Goal: Use online tool/utility: Utilize a website feature to perform a specific function

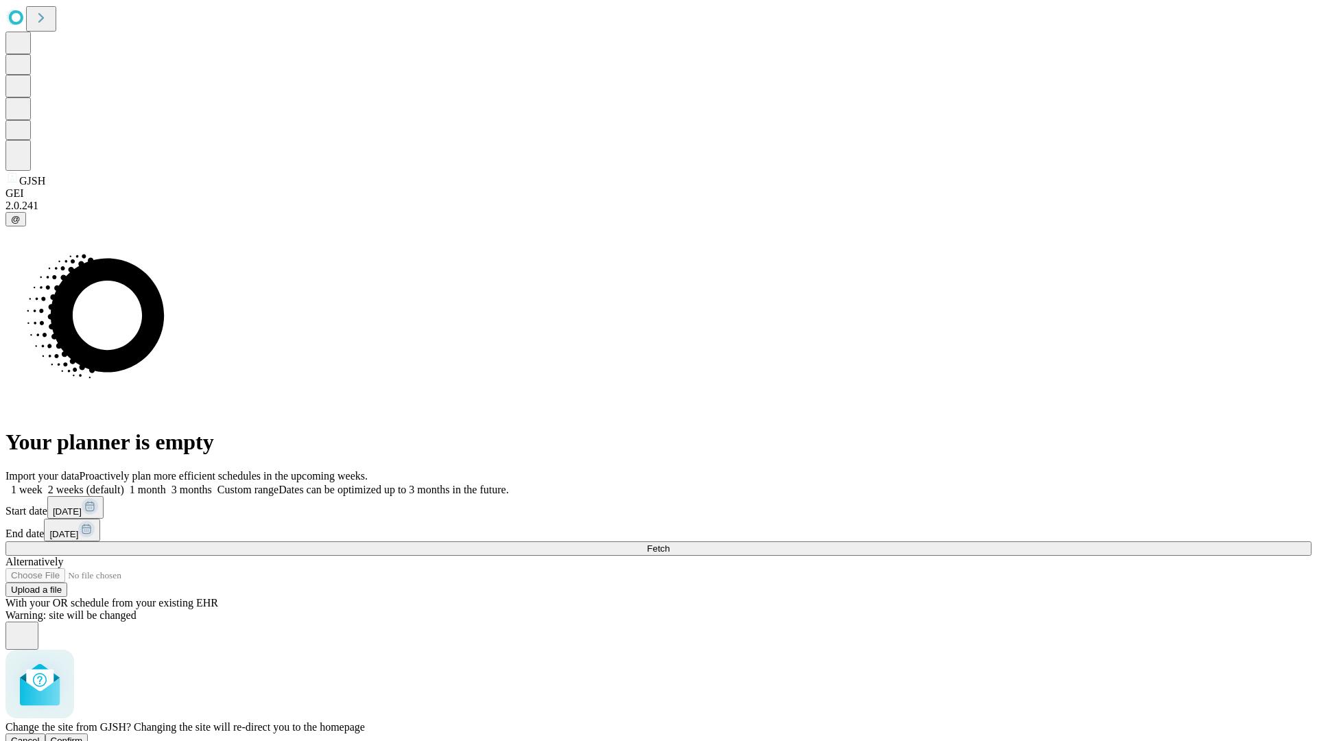
click at [83, 735] on span "Confirm" at bounding box center [67, 740] width 32 height 10
click at [124, 483] on label "2 weeks (default)" at bounding box center [84, 489] width 82 height 12
click at [669, 543] on span "Fetch" at bounding box center [658, 548] width 23 height 10
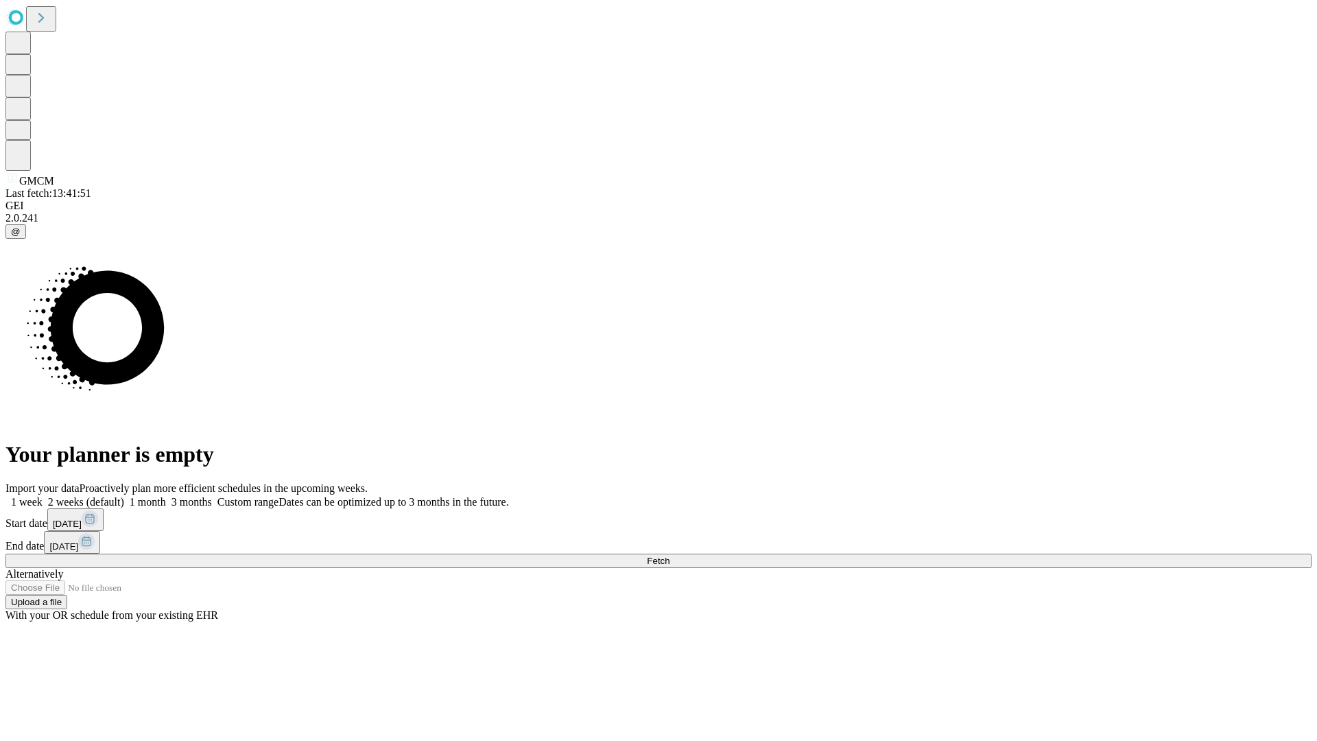
click at [124, 496] on label "2 weeks (default)" at bounding box center [84, 502] width 82 height 12
click at [669, 555] on span "Fetch" at bounding box center [658, 560] width 23 height 10
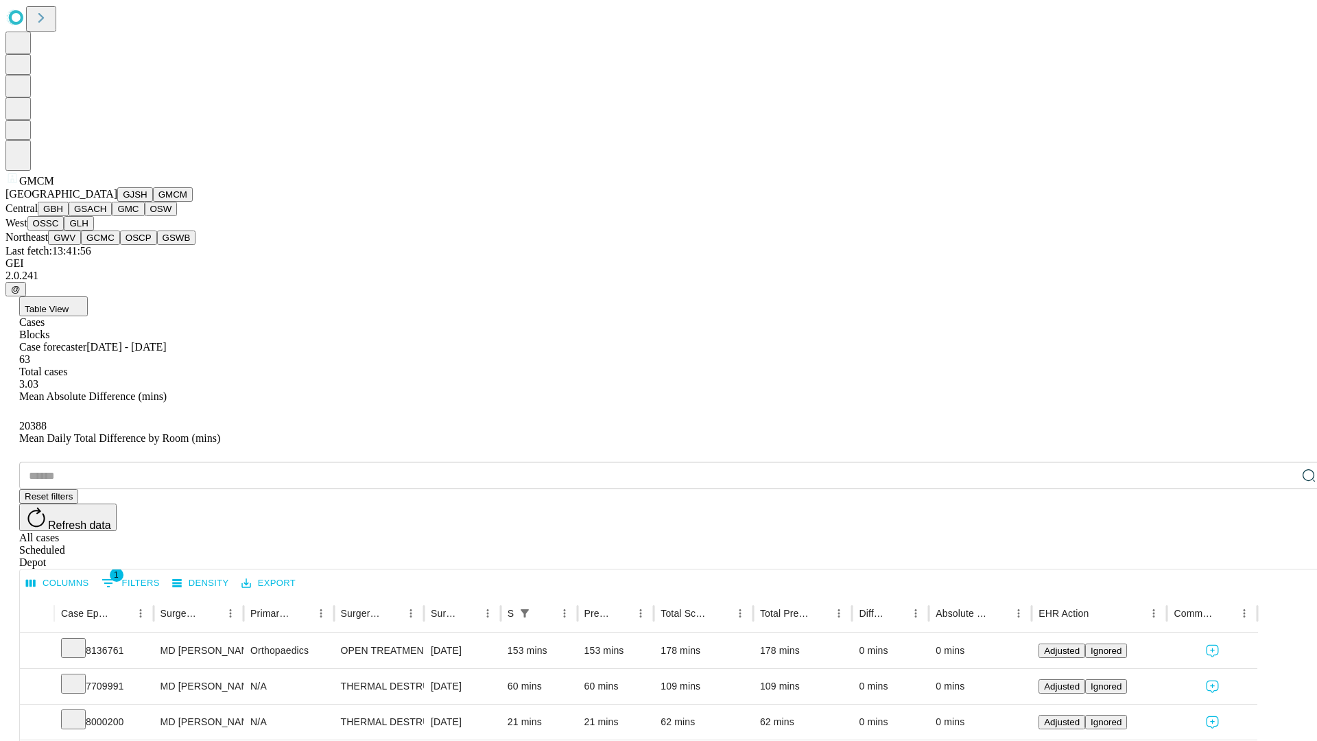
click at [69, 216] on button "GBH" at bounding box center [53, 209] width 31 height 14
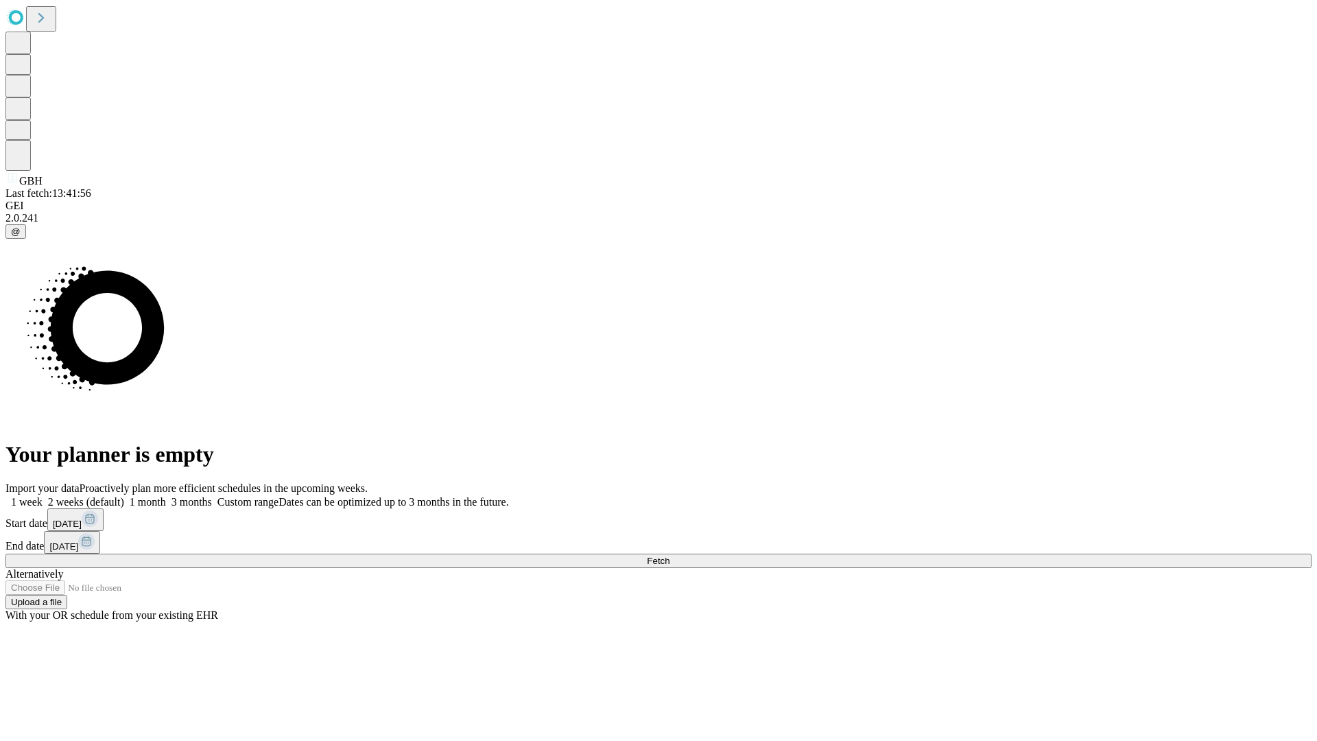
click at [124, 496] on label "2 weeks (default)" at bounding box center [84, 502] width 82 height 12
click at [669, 555] on span "Fetch" at bounding box center [658, 560] width 23 height 10
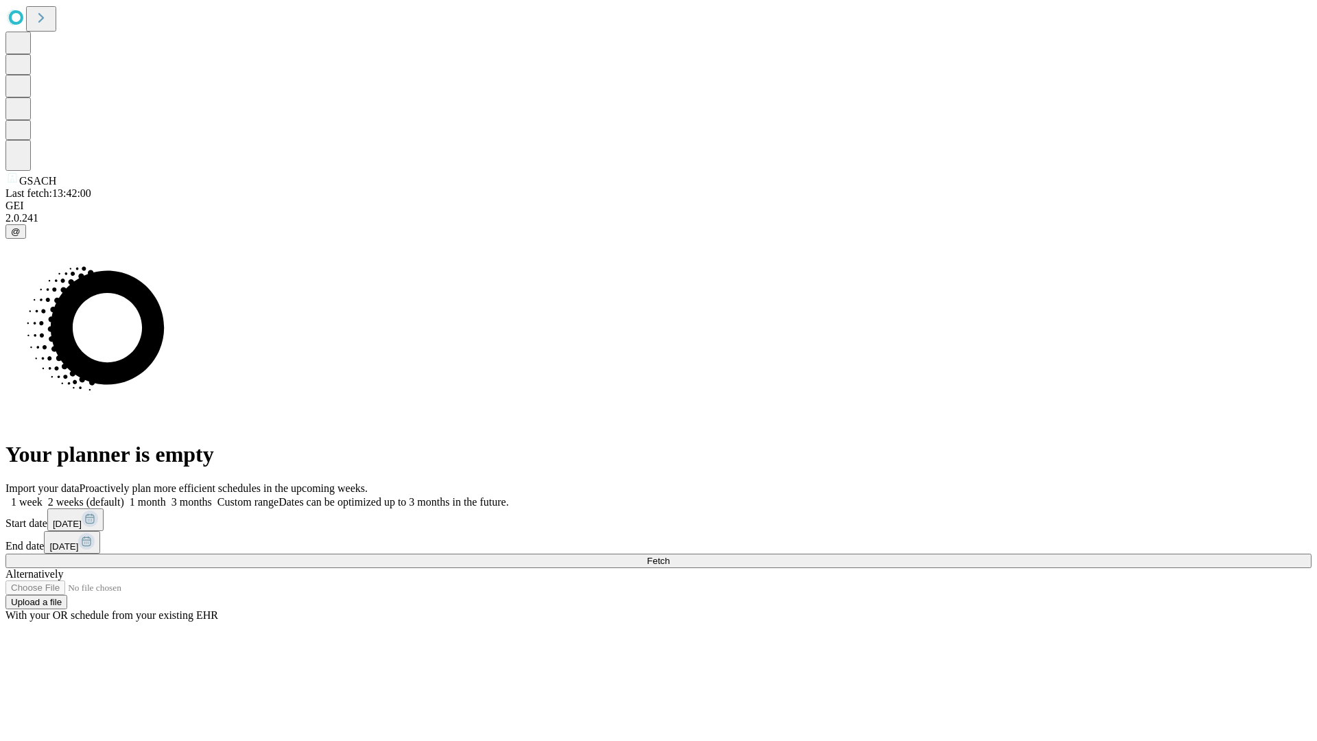
click at [124, 496] on label "2 weeks (default)" at bounding box center [84, 502] width 82 height 12
click at [669, 555] on span "Fetch" at bounding box center [658, 560] width 23 height 10
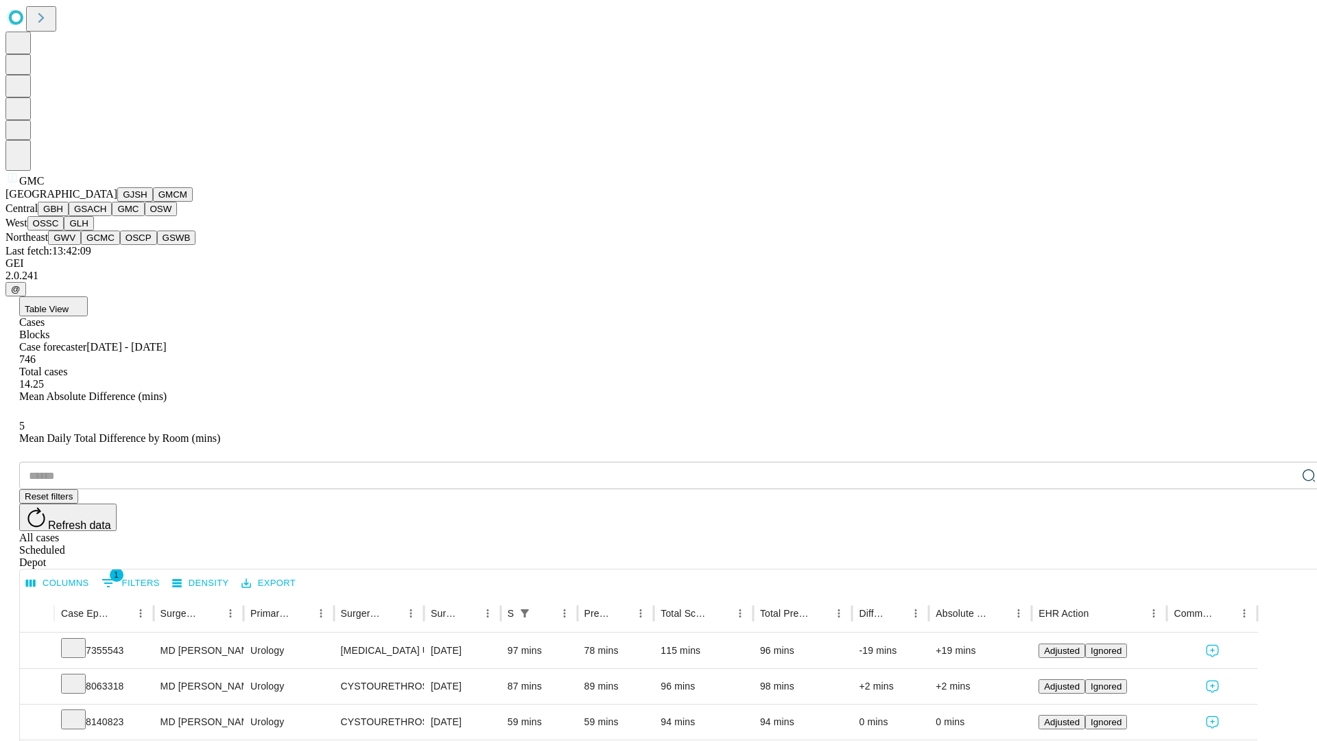
click at [145, 216] on button "OSW" at bounding box center [161, 209] width 33 height 14
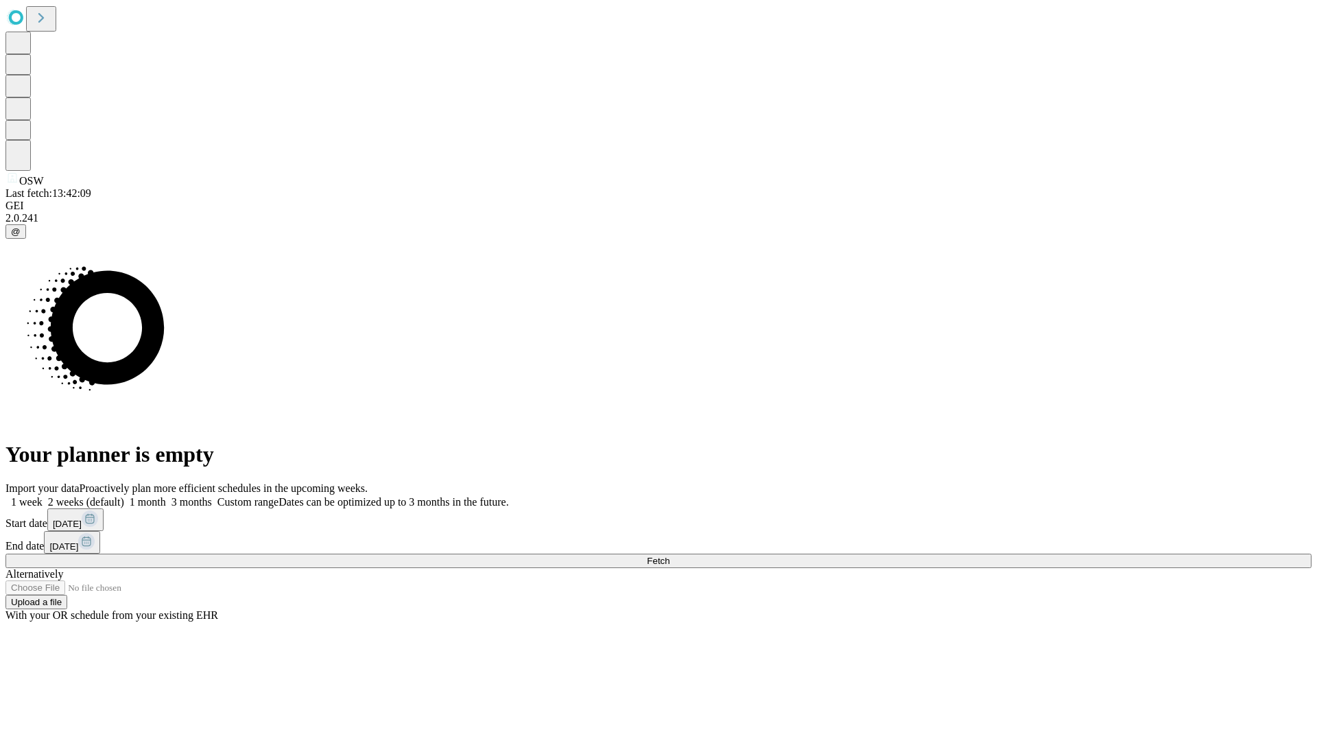
click at [124, 496] on label "2 weeks (default)" at bounding box center [84, 502] width 82 height 12
click at [669, 555] on span "Fetch" at bounding box center [658, 560] width 23 height 10
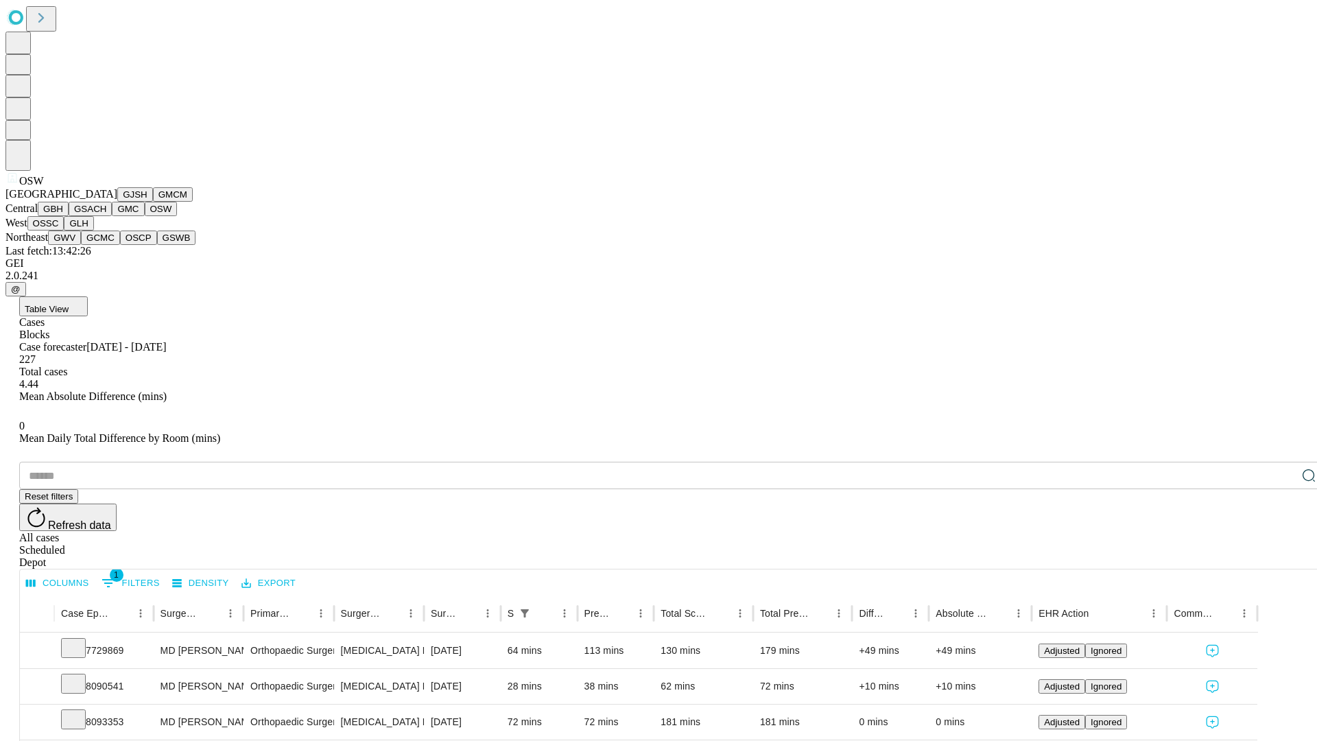
click at [64, 230] on button "OSSC" at bounding box center [45, 223] width 37 height 14
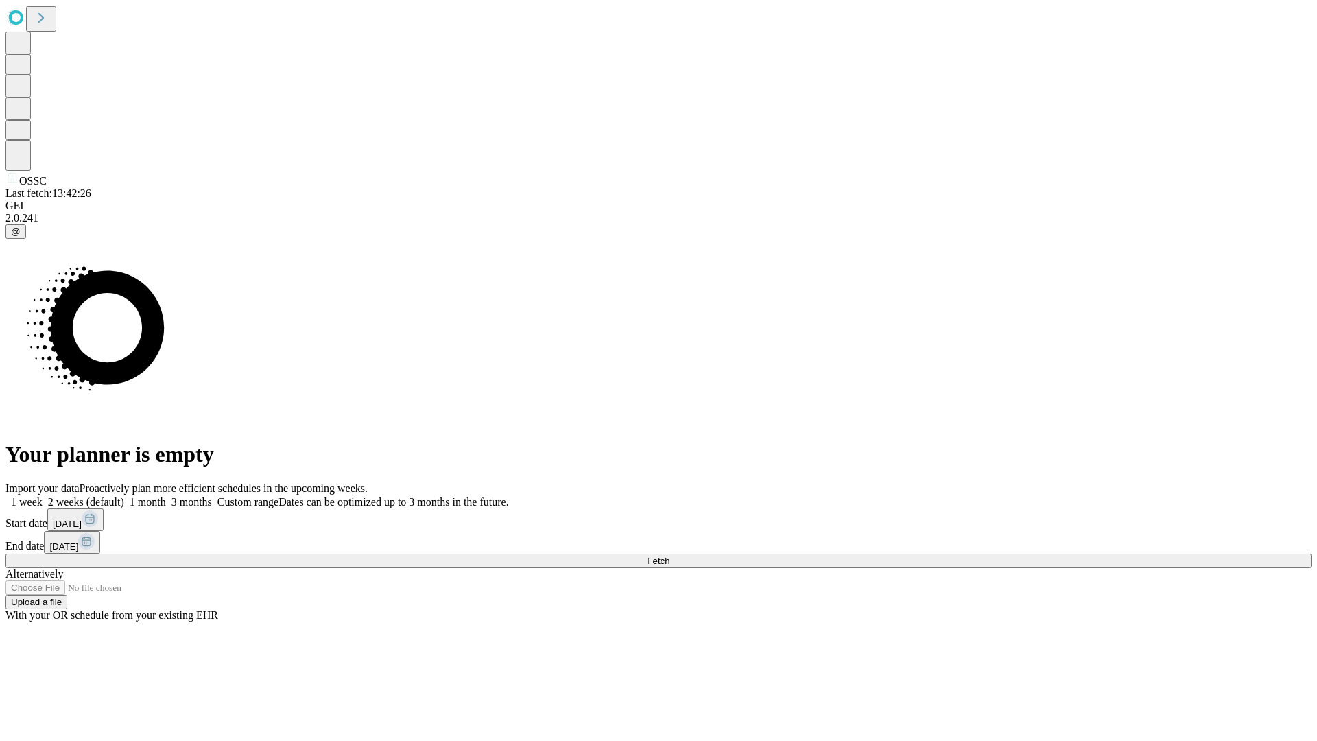
click at [669, 555] on span "Fetch" at bounding box center [658, 560] width 23 height 10
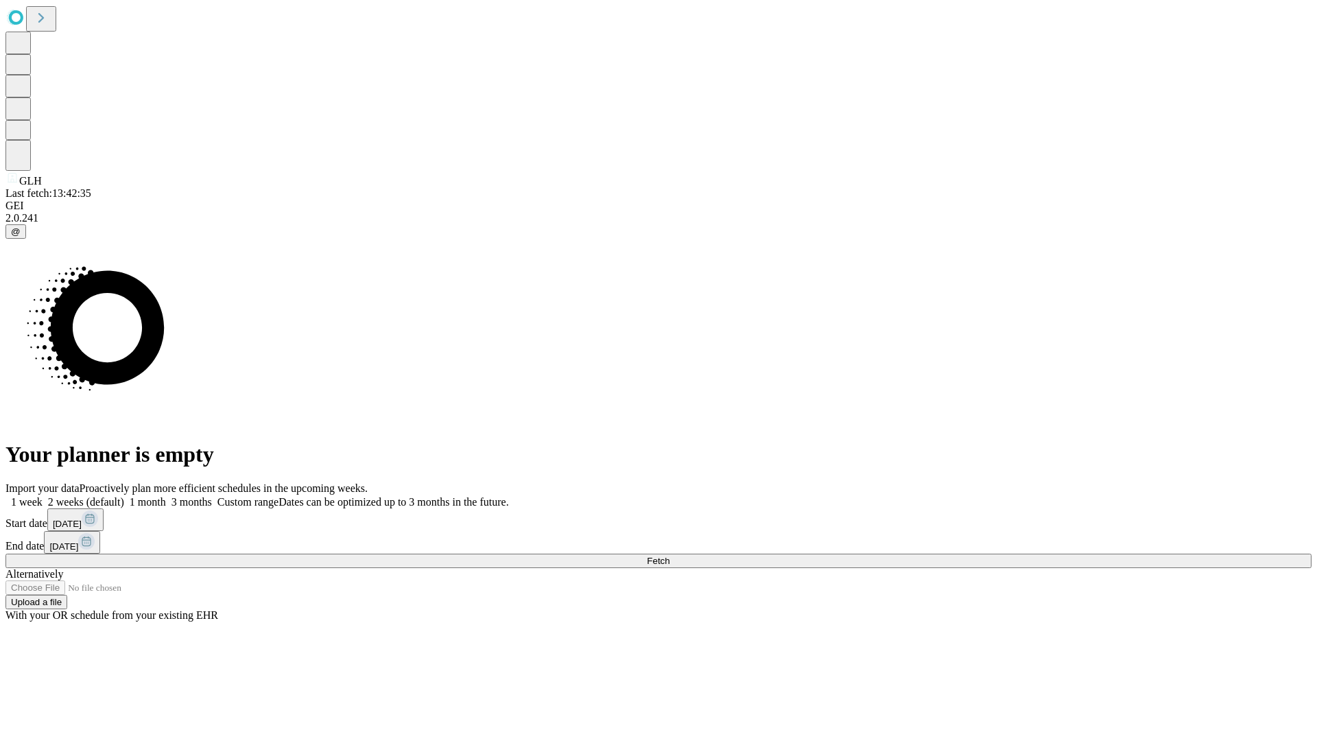
click at [124, 496] on label "2 weeks (default)" at bounding box center [84, 502] width 82 height 12
click at [669, 555] on span "Fetch" at bounding box center [658, 560] width 23 height 10
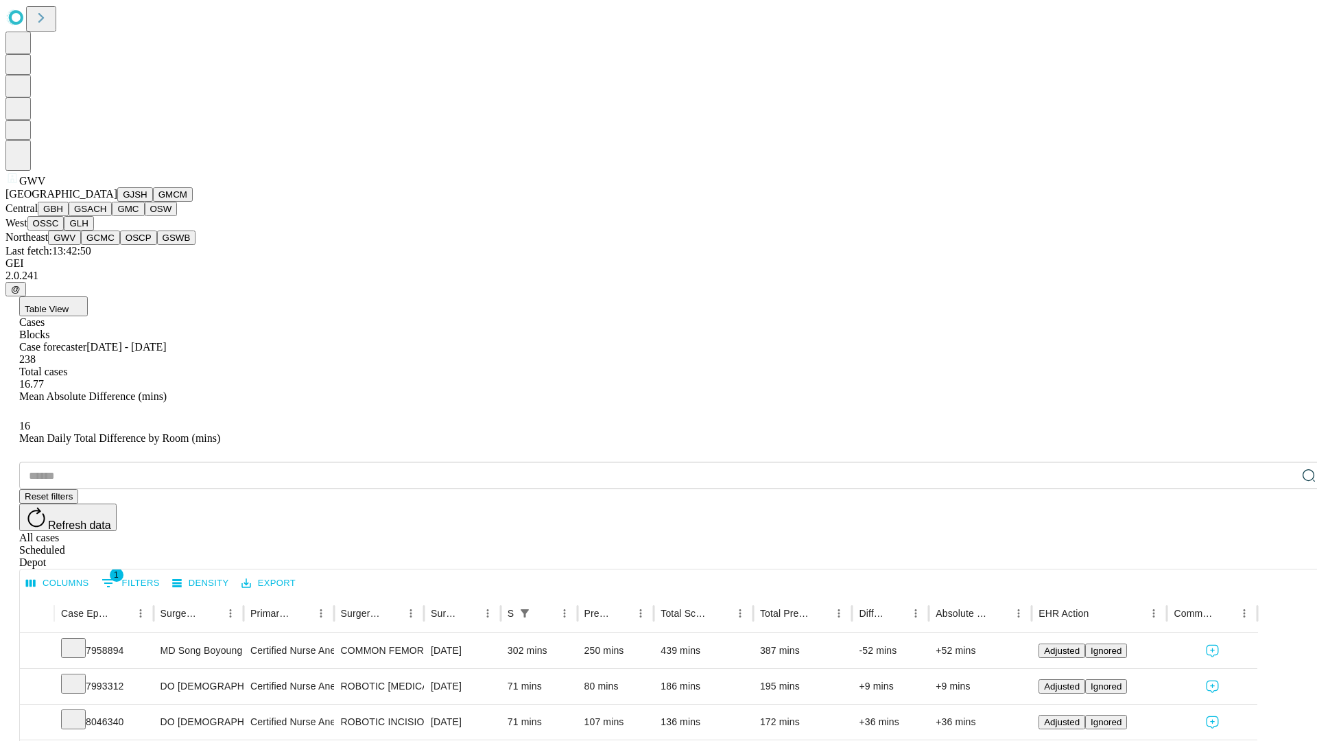
click at [106, 245] on button "GCMC" at bounding box center [100, 237] width 39 height 14
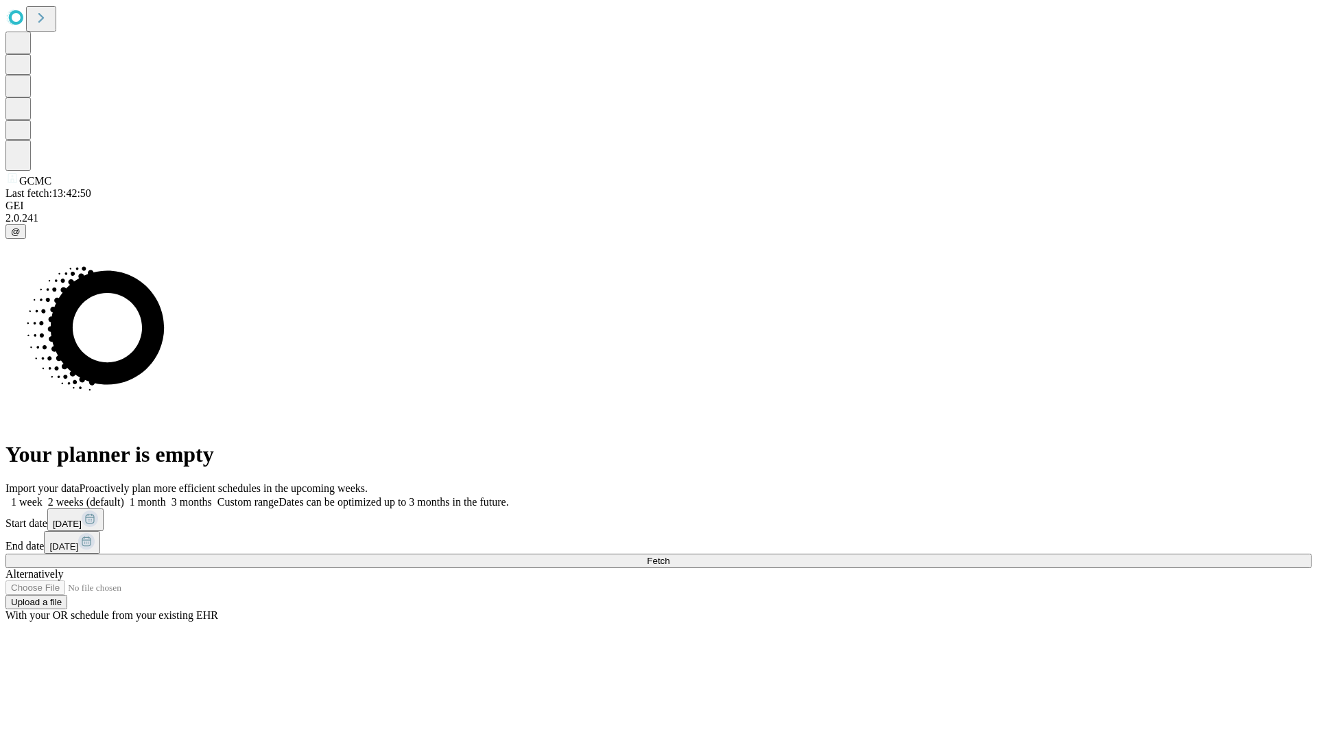
click at [124, 496] on label "2 weeks (default)" at bounding box center [84, 502] width 82 height 12
click at [669, 555] on span "Fetch" at bounding box center [658, 560] width 23 height 10
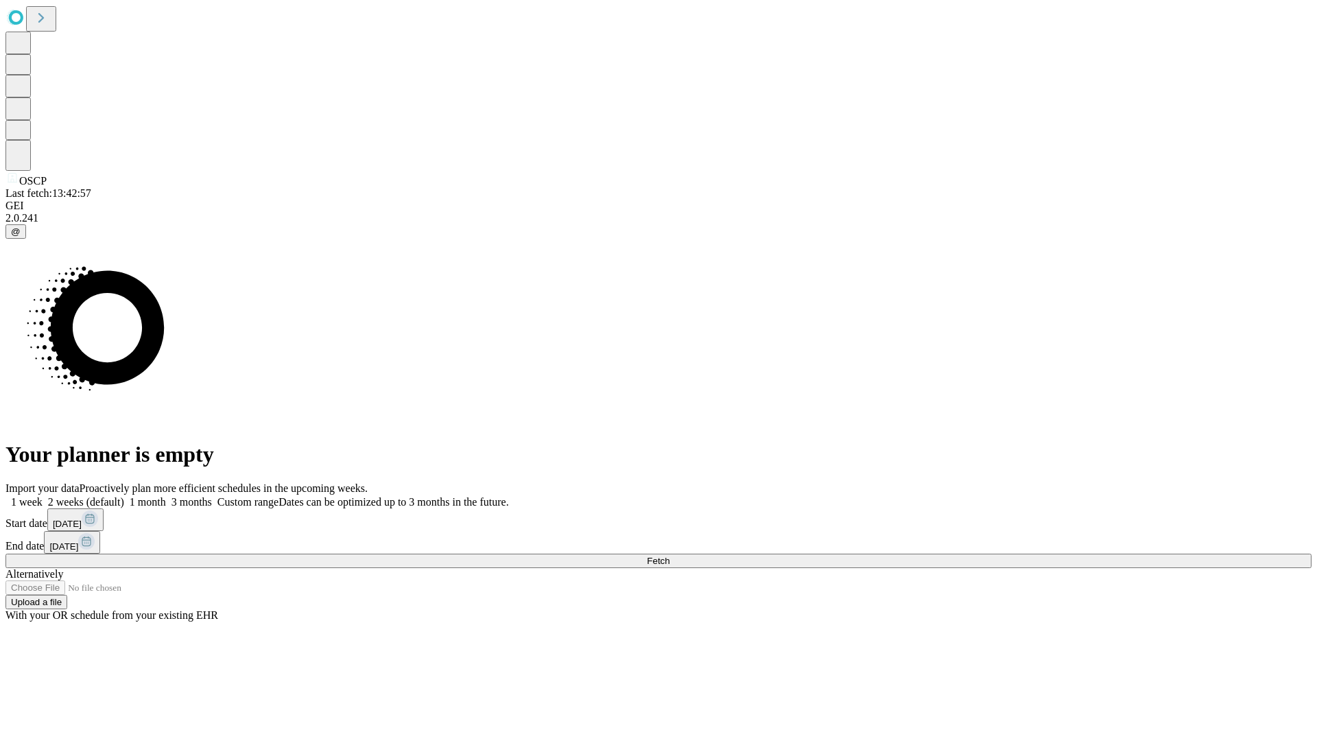
click at [124, 496] on label "2 weeks (default)" at bounding box center [84, 502] width 82 height 12
click at [669, 555] on span "Fetch" at bounding box center [658, 560] width 23 height 10
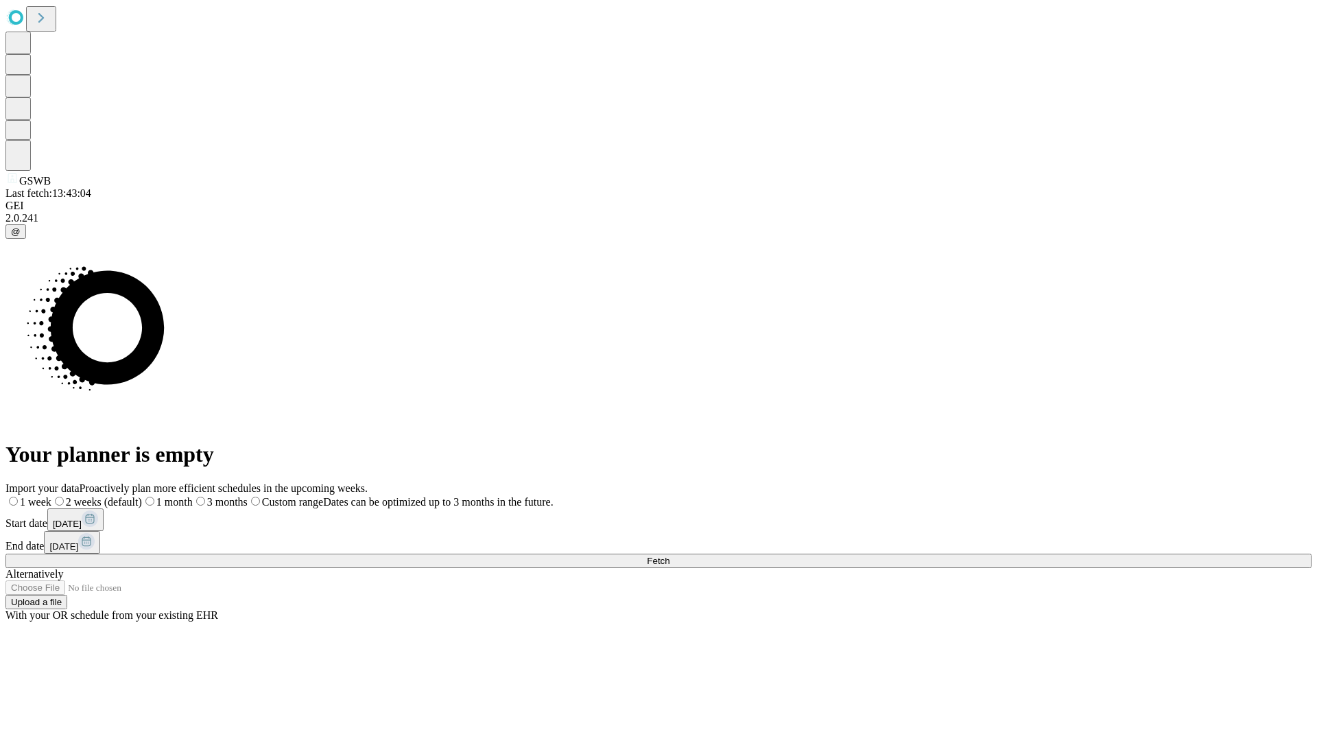
click at [142, 496] on label "2 weeks (default)" at bounding box center [96, 502] width 91 height 12
click at [669, 555] on span "Fetch" at bounding box center [658, 560] width 23 height 10
